Goal: Task Accomplishment & Management: Use online tool/utility

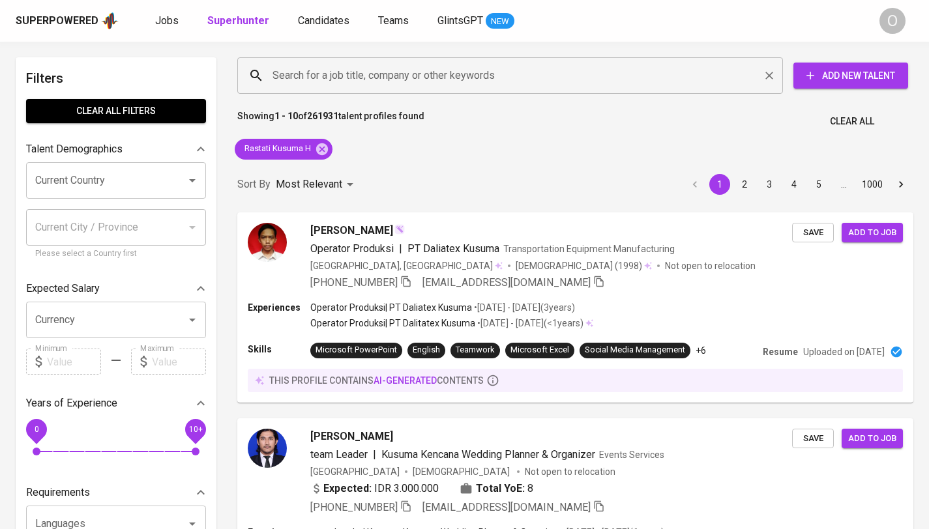
click at [386, 70] on input "Search for a job title, company or other keywords" at bounding box center [513, 75] width 488 height 25
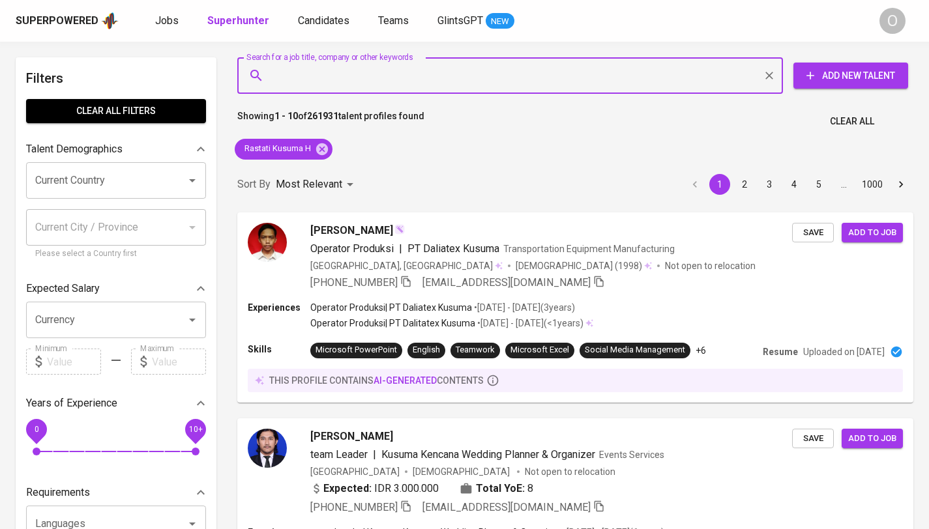
paste input "[EMAIL_ADDRESS][DOMAIN_NAME]"
type input "[EMAIL_ADDRESS][DOMAIN_NAME]"
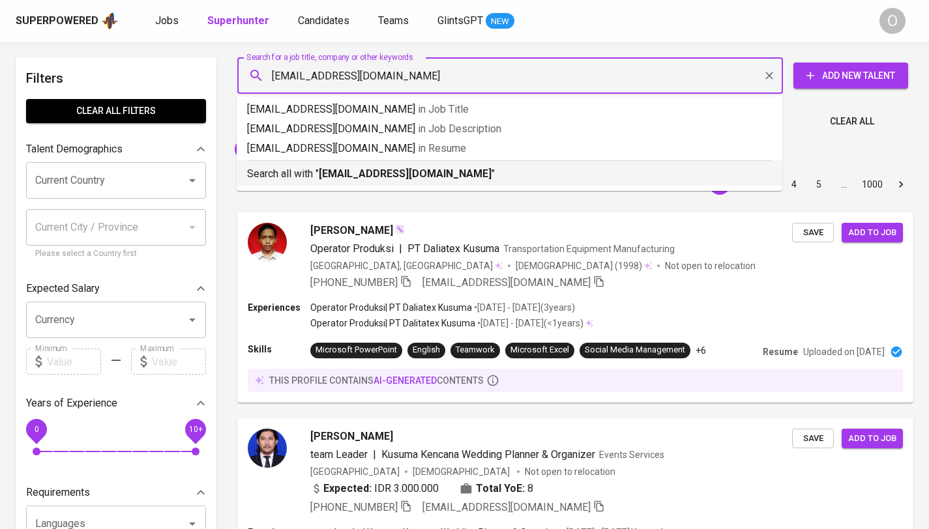
click at [337, 172] on b "[EMAIL_ADDRESS][DOMAIN_NAME]" at bounding box center [405, 173] width 173 height 12
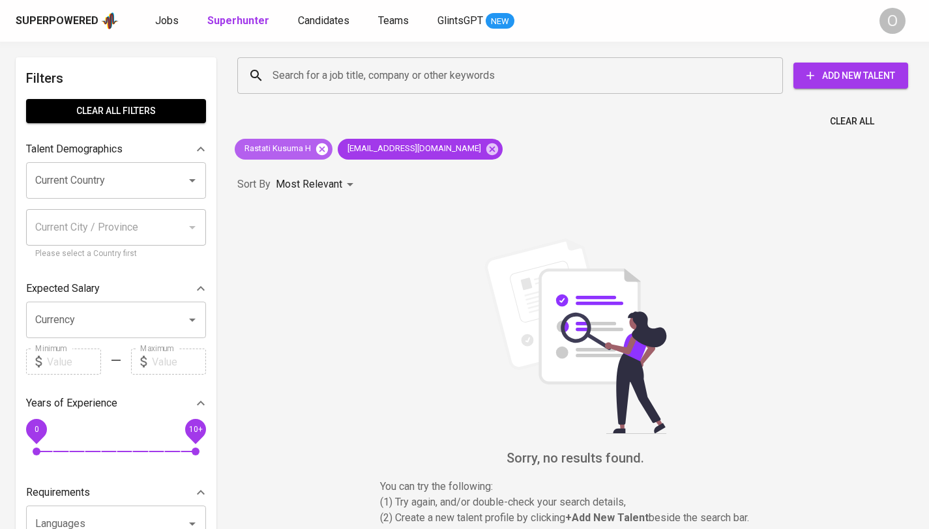
click at [325, 150] on icon at bounding box center [322, 149] width 14 height 14
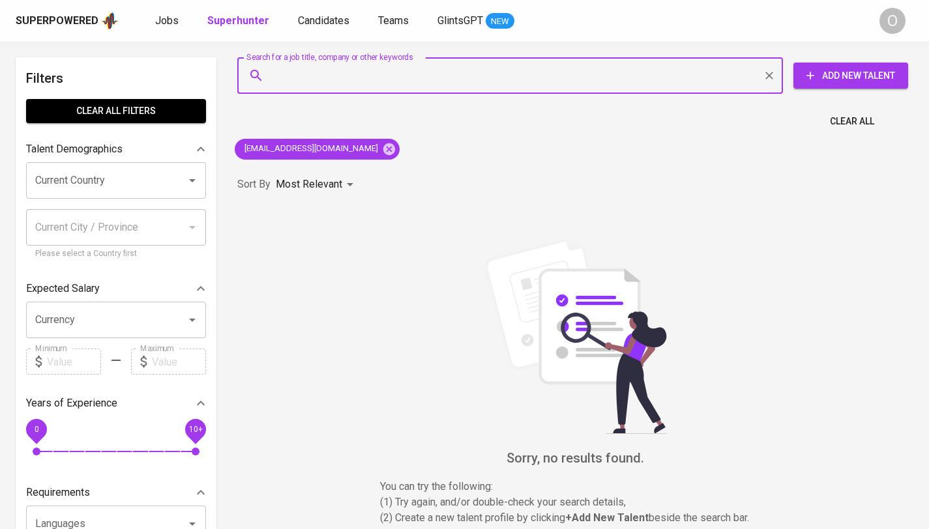
click at [349, 79] on input "Search for a job title, company or other keywords" at bounding box center [513, 75] width 488 height 25
paste input "Meindi Firmansyah"
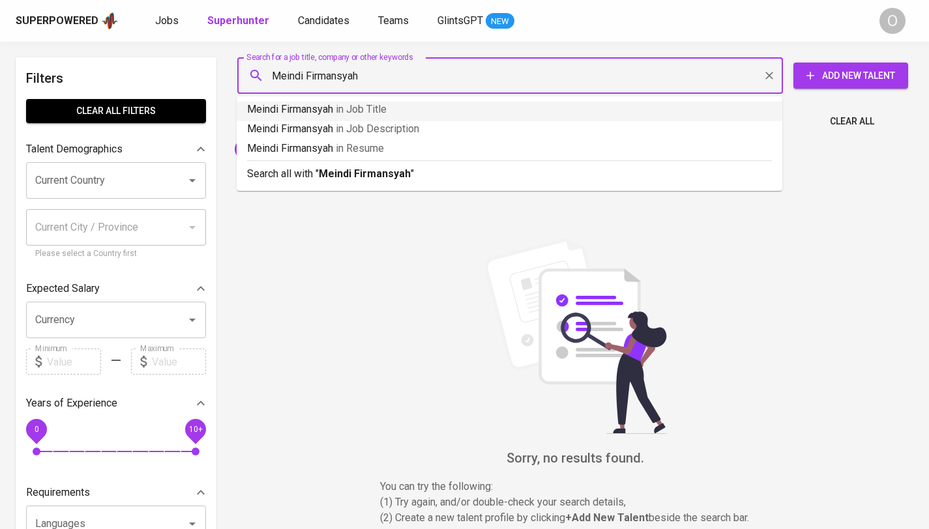
type input "Meindi Firmansyah"
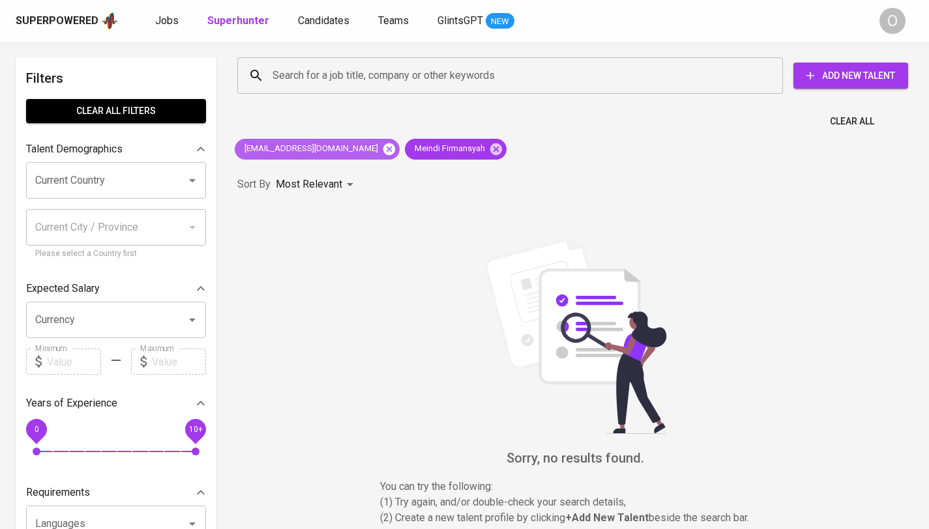
click at [383, 152] on icon at bounding box center [389, 149] width 12 height 12
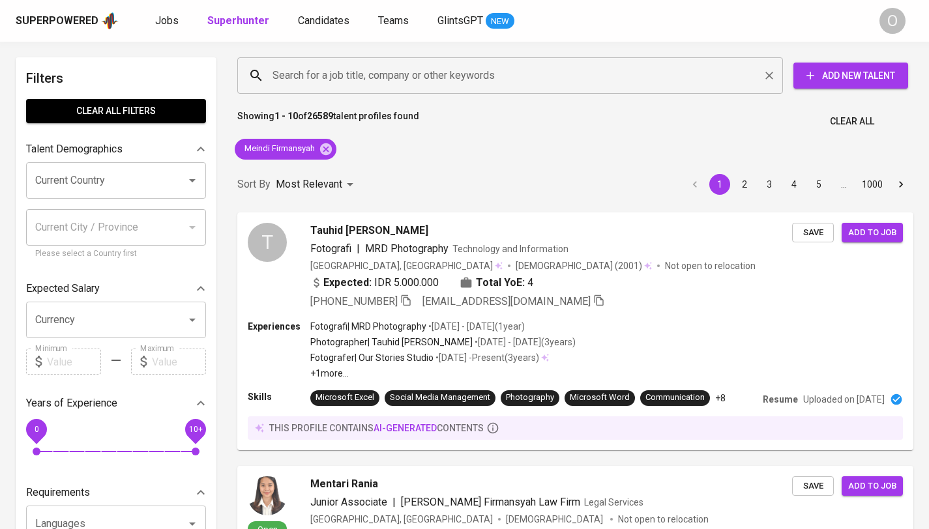
click at [425, 85] on input "Search for a job title, company or other keywords" at bounding box center [513, 75] width 488 height 25
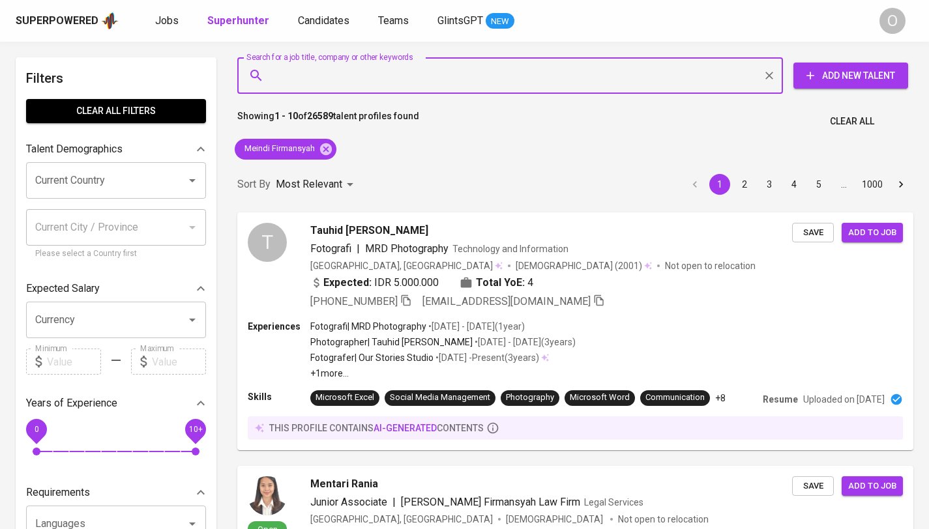
paste input "[EMAIL_ADDRESS][DOMAIN_NAME]"
type input "[EMAIL_ADDRESS][DOMAIN_NAME]"
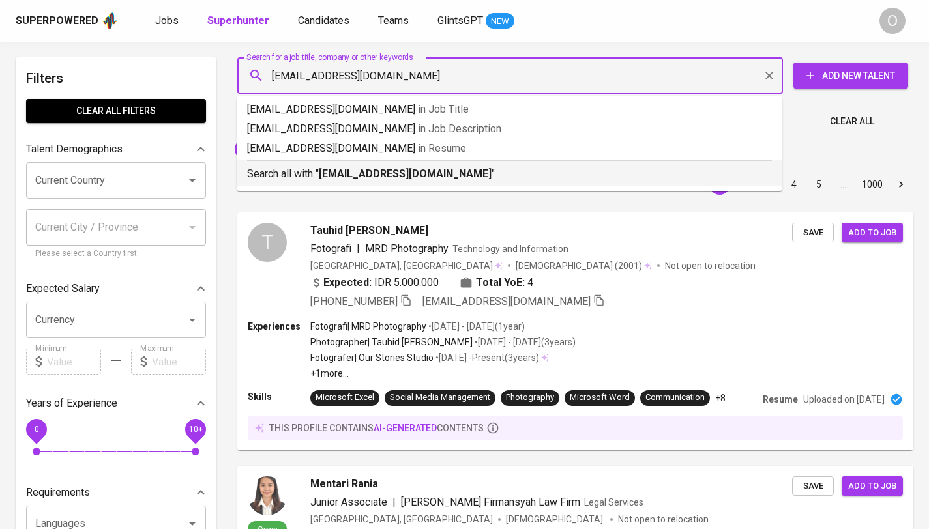
drag, startPoint x: 410, startPoint y: 170, endPoint x: 394, endPoint y: 167, distance: 17.3
click at [410, 170] on b "[EMAIL_ADDRESS][DOMAIN_NAME]" at bounding box center [405, 173] width 173 height 12
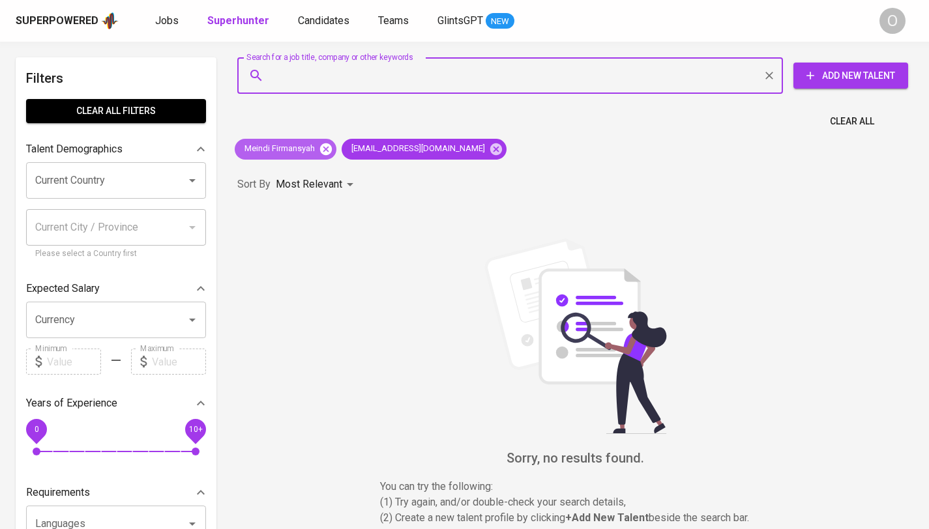
click at [329, 151] on icon at bounding box center [326, 149] width 14 height 14
click at [349, 74] on input "Search for a job title, company or other keywords" at bounding box center [513, 75] width 488 height 25
paste input "[PERSON_NAME]"
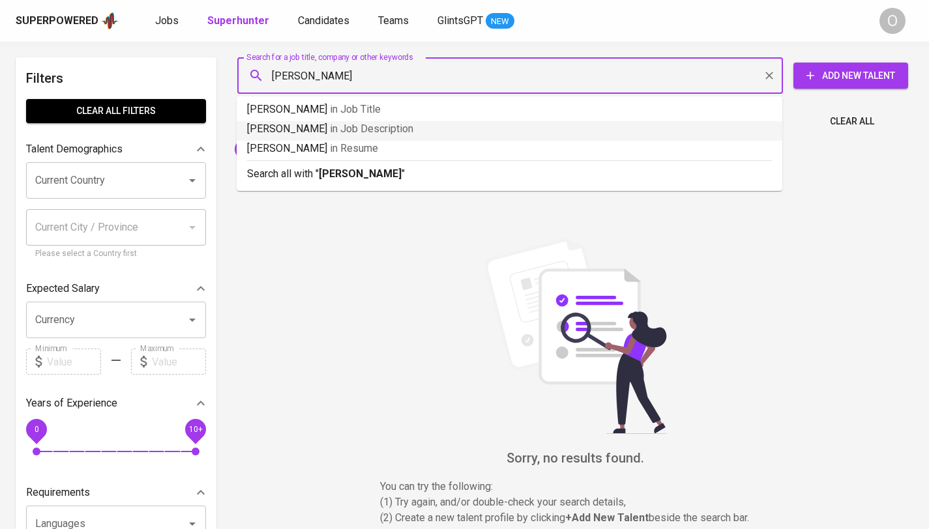
type input "[PERSON_NAME]"
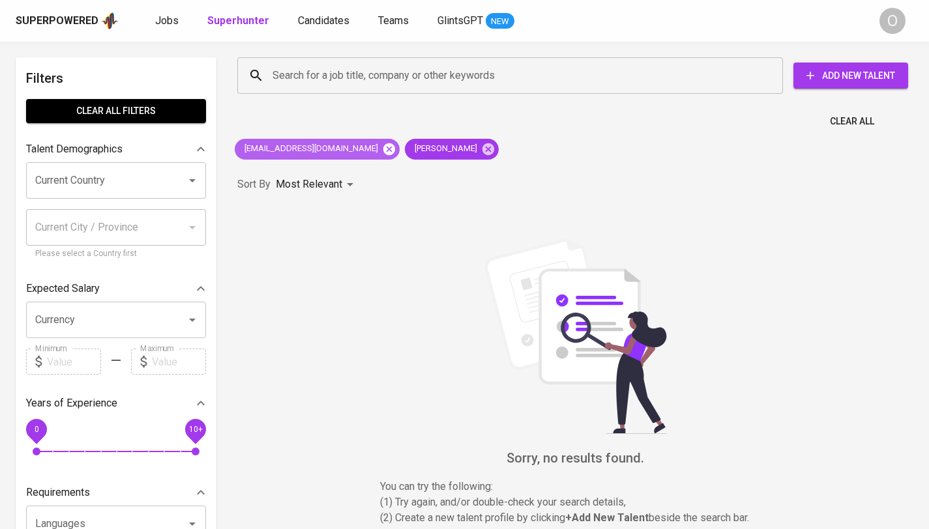
click at [383, 152] on icon at bounding box center [389, 149] width 12 height 12
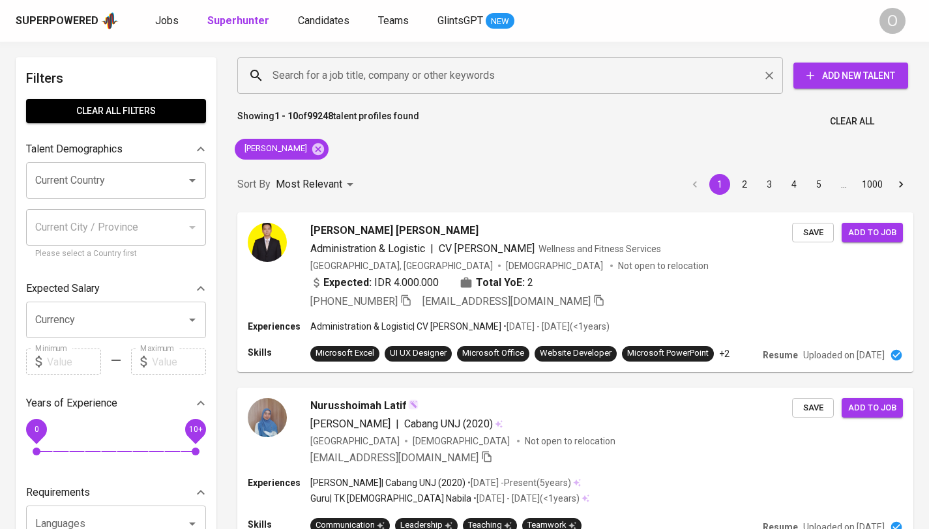
click at [367, 77] on input "Search for a job title, company or other keywords" at bounding box center [513, 75] width 488 height 25
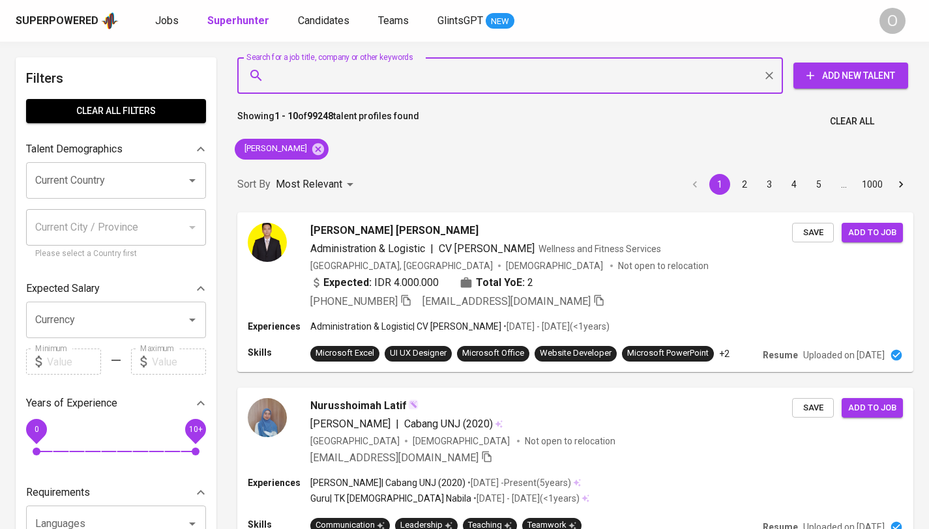
paste input "maixkell purba"
type input "maixkell purba"
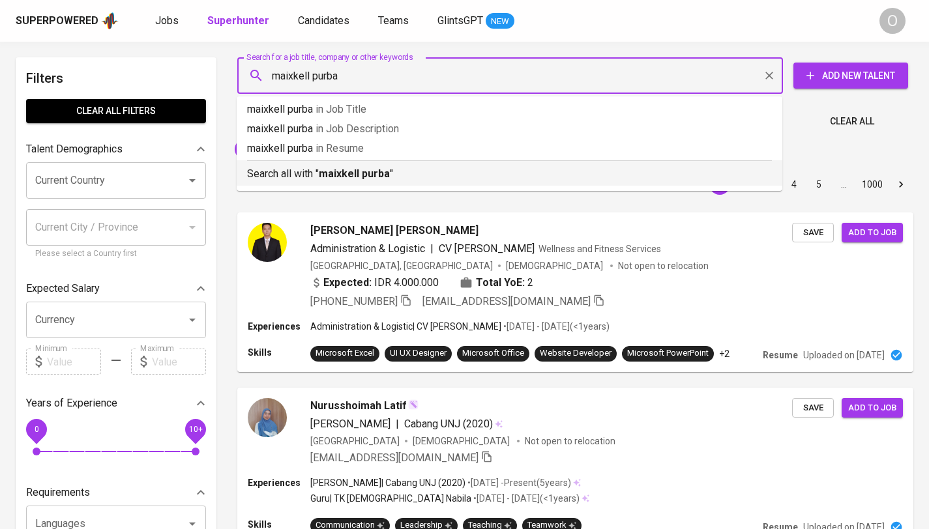
click at [324, 179] on b "maixkell purba" at bounding box center [354, 173] width 71 height 12
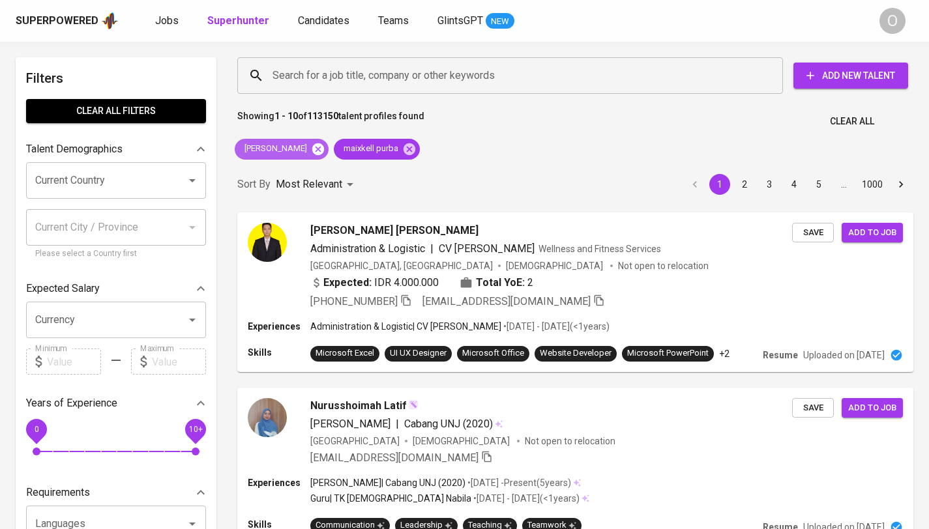
click at [324, 146] on icon at bounding box center [318, 149] width 12 height 12
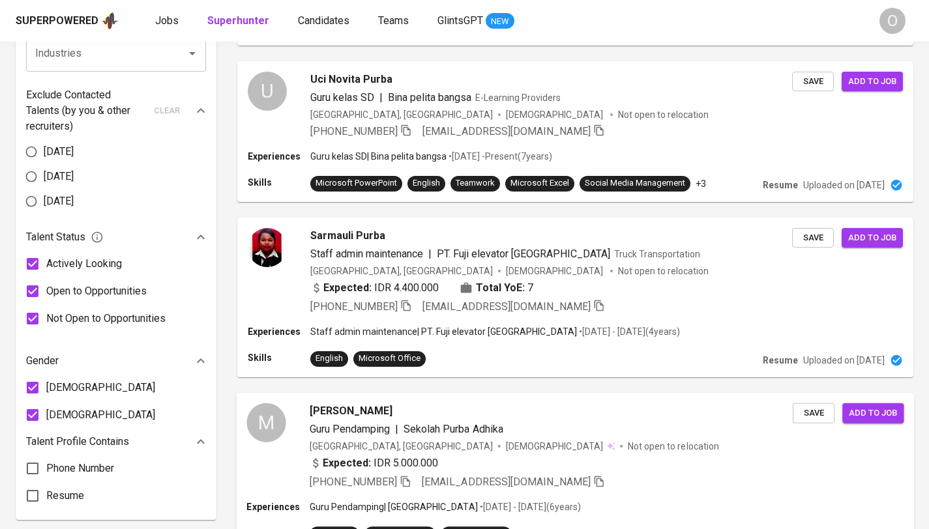
scroll to position [901, 0]
